Goal: Find specific page/section: Find specific page/section

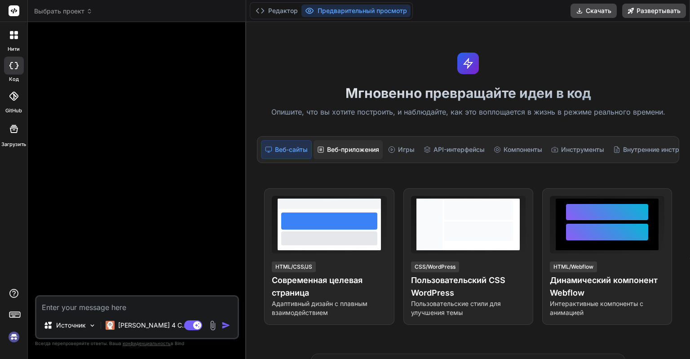
click at [353, 151] on div "Веб-приложения" at bounding box center [348, 149] width 69 height 19
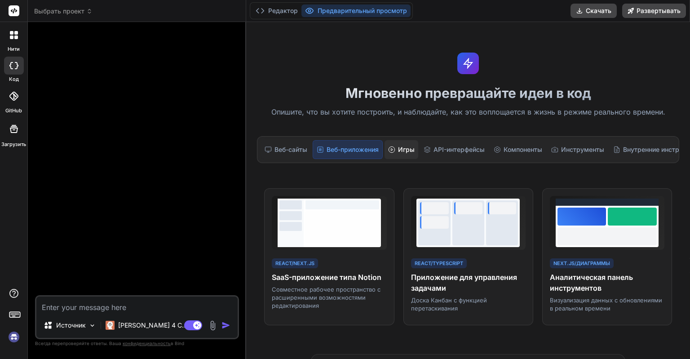
click at [410, 147] on div "Игры" at bounding box center [402, 149] width 34 height 19
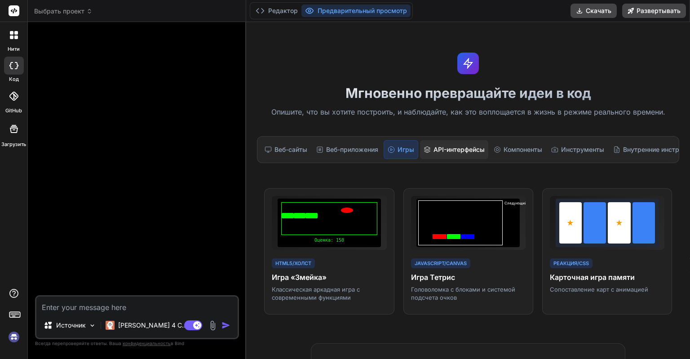
click at [438, 146] on div "API-интерфейсы" at bounding box center [454, 149] width 68 height 19
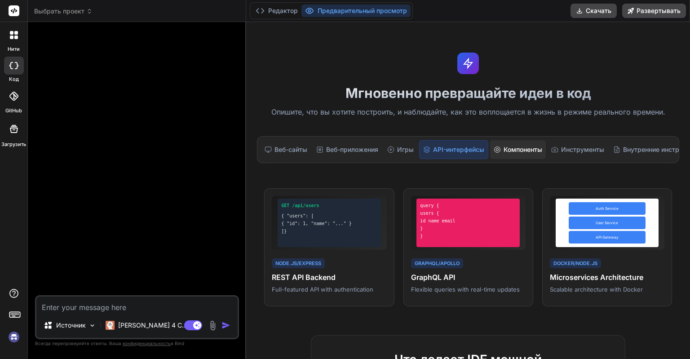
click at [506, 149] on div "Компоненты" at bounding box center [518, 149] width 56 height 19
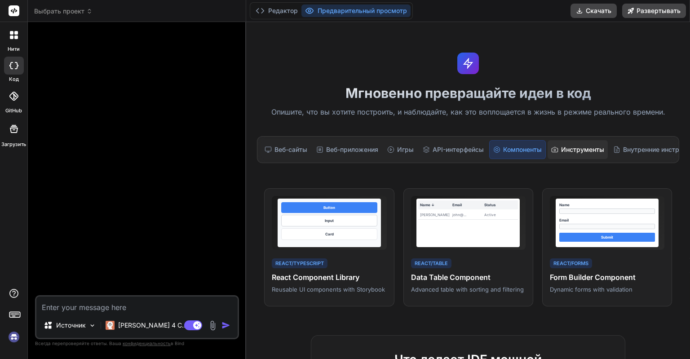
click at [571, 147] on div "Инструменты" at bounding box center [578, 149] width 60 height 19
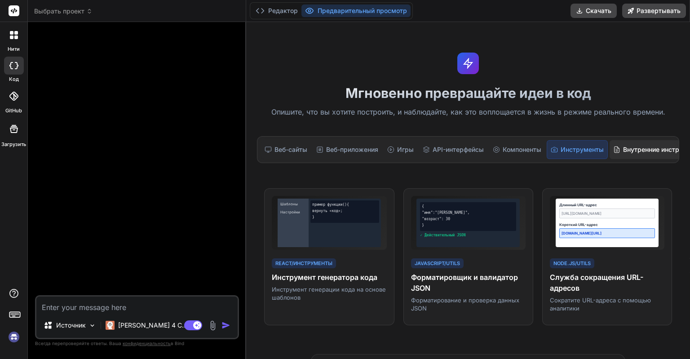
click at [652, 152] on div "Внутренние инструменты" at bounding box center [658, 149] width 97 height 19
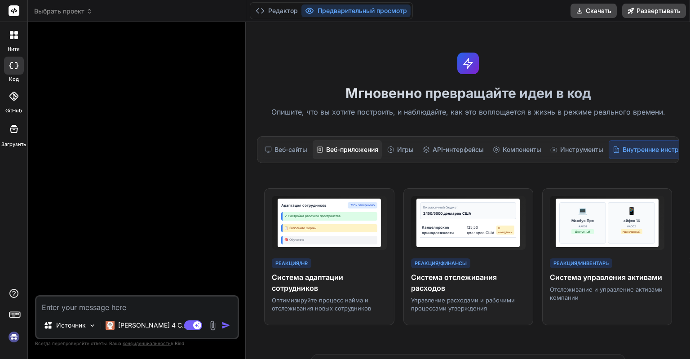
click at [369, 148] on div "Веб-приложения" at bounding box center [347, 149] width 69 height 19
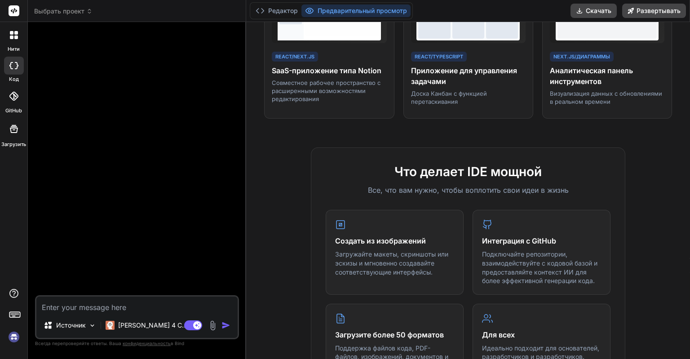
scroll to position [103, 0]
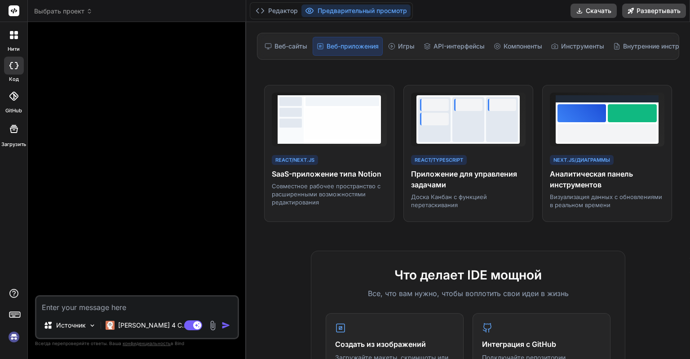
click at [79, 14] on span "Выбрать проект" at bounding box center [63, 11] width 58 height 9
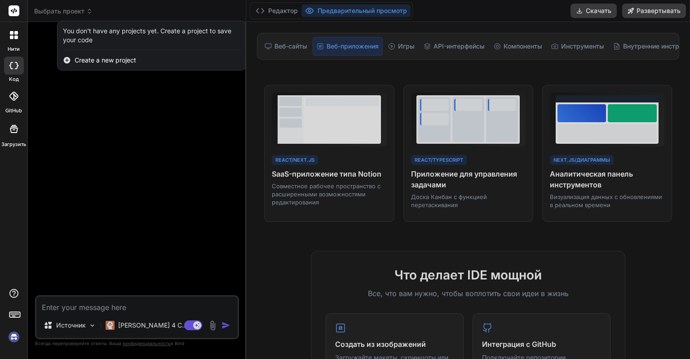
click at [79, 14] on div at bounding box center [345, 179] width 690 height 359
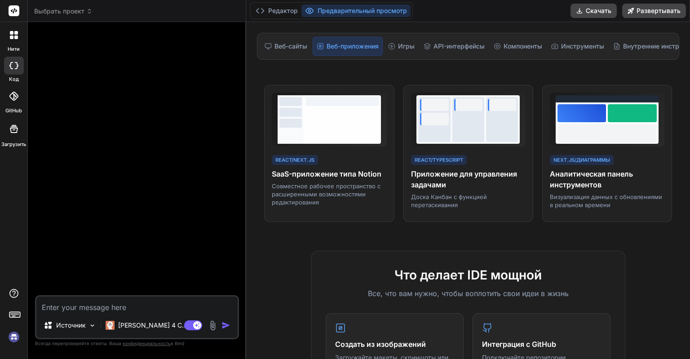
click at [13, 337] on img at bounding box center [13, 337] width 15 height 15
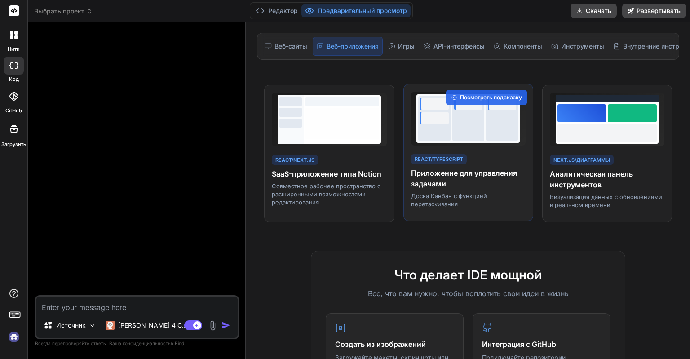
click at [468, 178] on h4 "Приложение для управления задачами" at bounding box center [468, 179] width 115 height 22
click at [469, 174] on h4 "Приложение для управления задачами" at bounding box center [468, 179] width 115 height 22
click at [486, 96] on span "Посмотреть подсказку" at bounding box center [491, 98] width 62 height 8
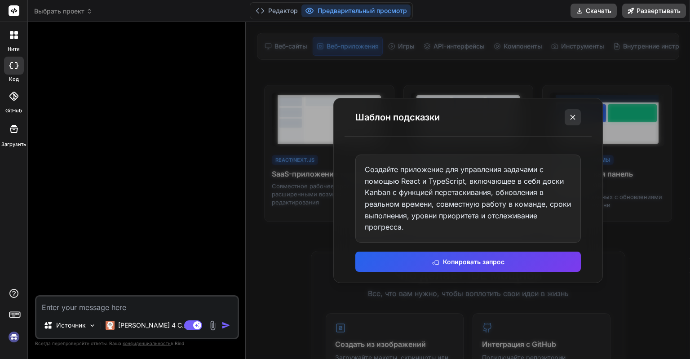
click at [573, 119] on icon at bounding box center [573, 117] width 9 height 9
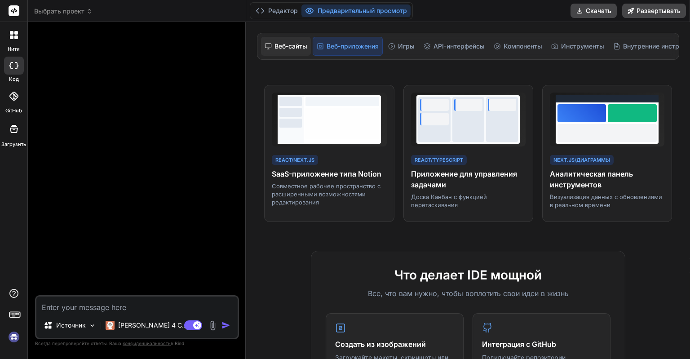
click at [280, 45] on div "Веб-сайты" at bounding box center [286, 46] width 50 height 19
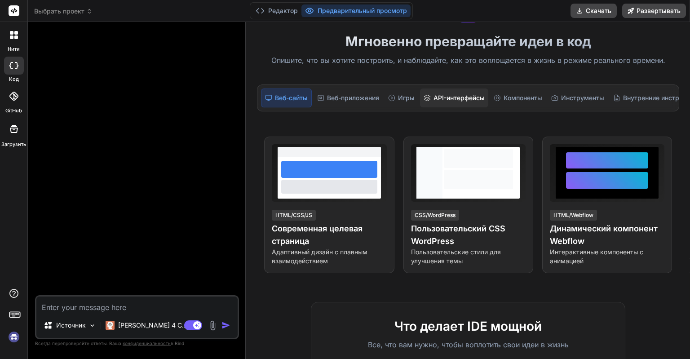
scroll to position [0, 0]
